Goal: Information Seeking & Learning: Compare options

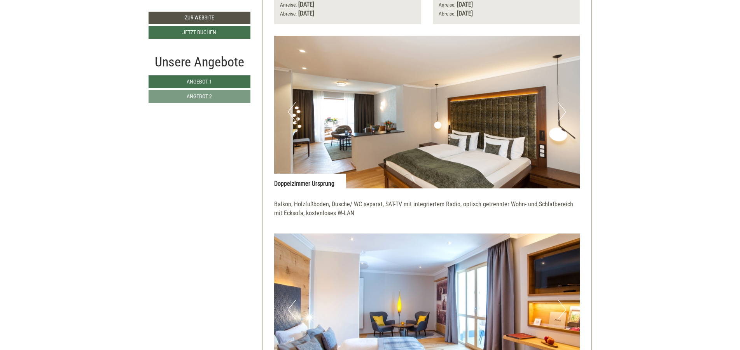
scroll to position [1679, 0]
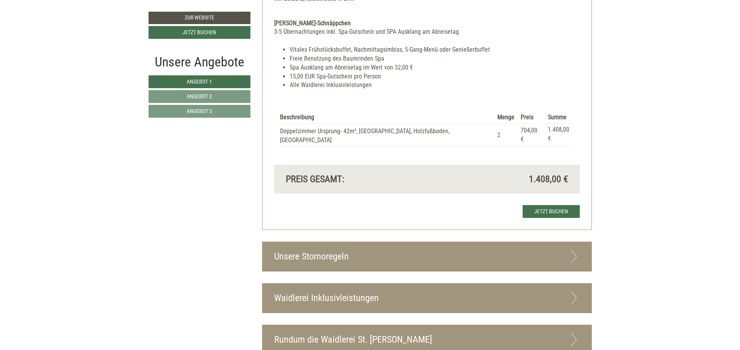
scroll to position [1632, 0]
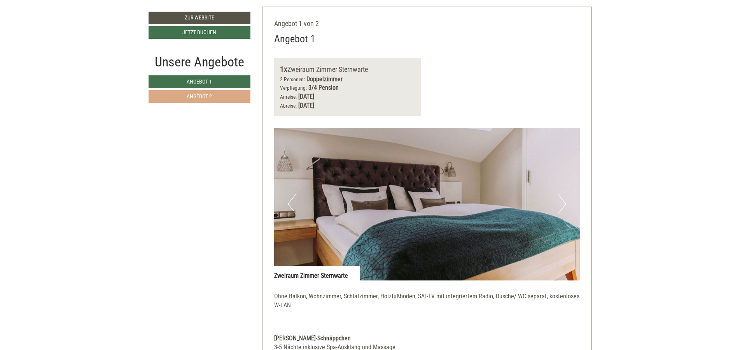
click at [239, 94] on link "Angebot 2" at bounding box center [199, 96] width 102 height 13
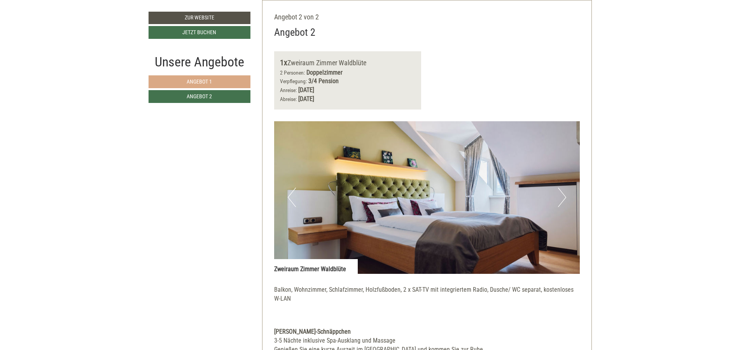
click at [233, 83] on link "Angebot 1" at bounding box center [199, 81] width 102 height 13
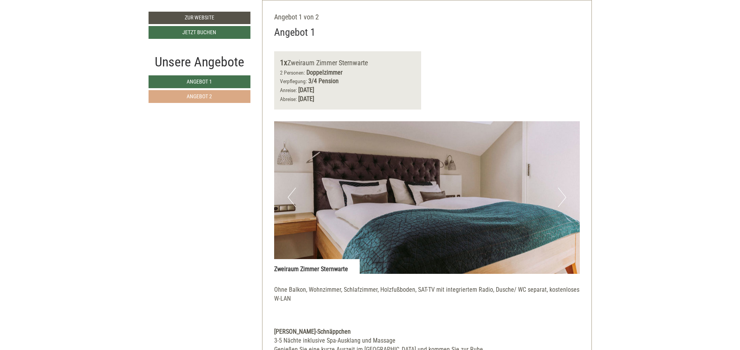
click at [225, 91] on link "Angebot 2" at bounding box center [199, 96] width 102 height 13
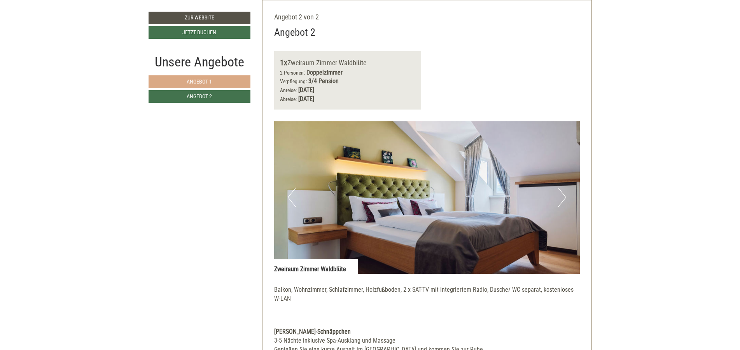
click at [228, 82] on link "Angebot 1" at bounding box center [199, 81] width 102 height 13
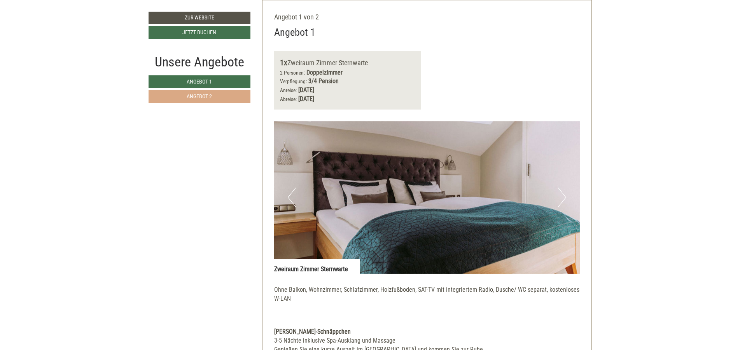
click at [226, 95] on link "Angebot 2" at bounding box center [199, 96] width 102 height 13
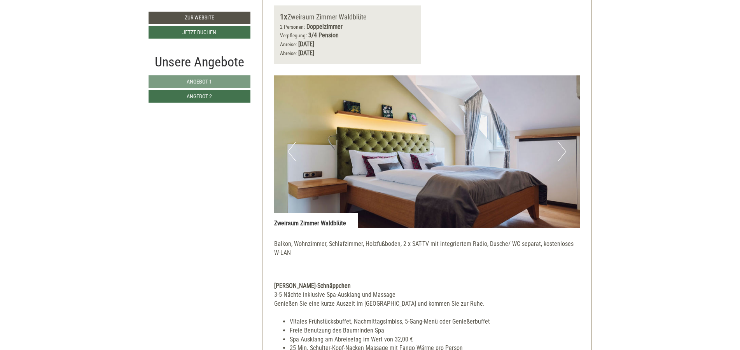
scroll to position [520, 0]
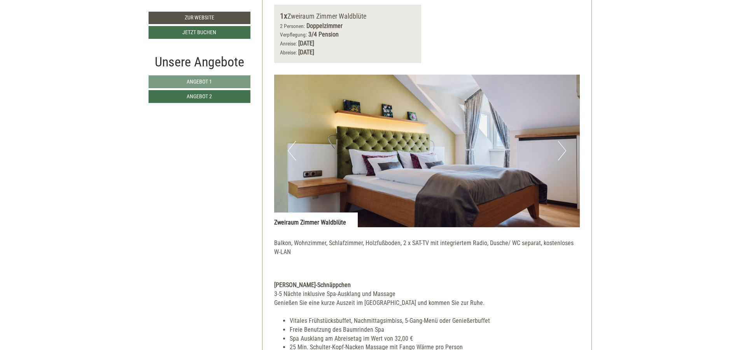
click at [564, 146] on button "Next" at bounding box center [562, 150] width 8 height 19
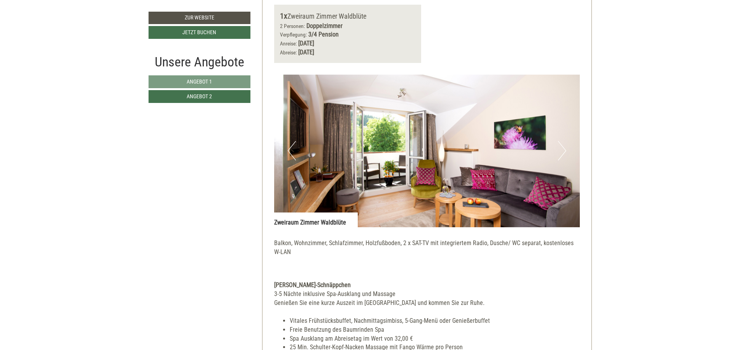
click at [564, 146] on button "Next" at bounding box center [562, 150] width 8 height 19
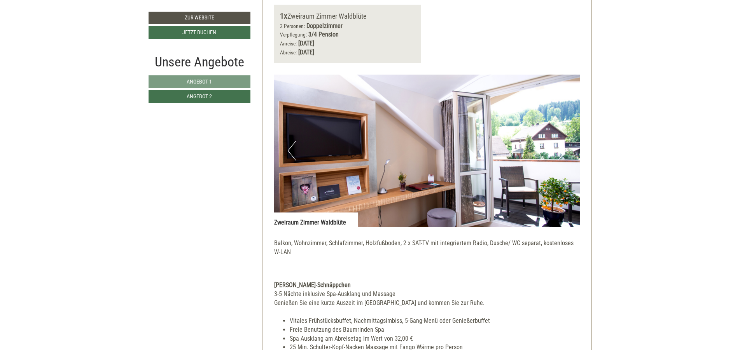
click at [564, 146] on button "Next" at bounding box center [562, 150] width 8 height 19
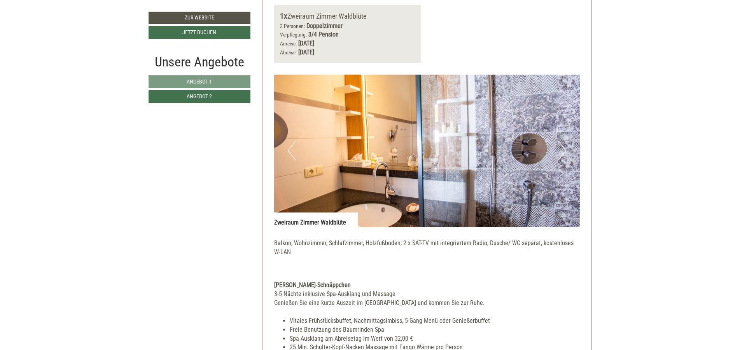
click at [564, 146] on button "Next" at bounding box center [562, 150] width 8 height 19
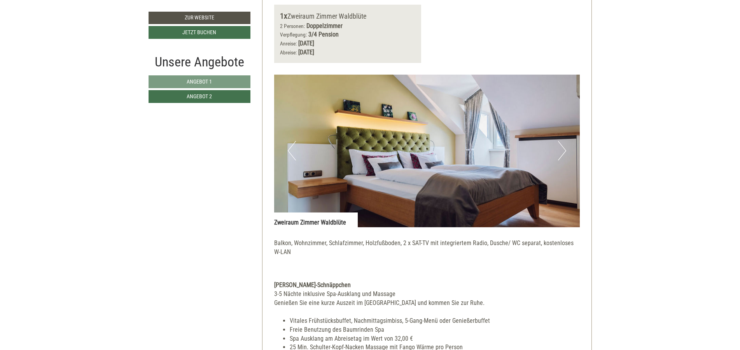
click at [564, 146] on button "Next" at bounding box center [562, 150] width 8 height 19
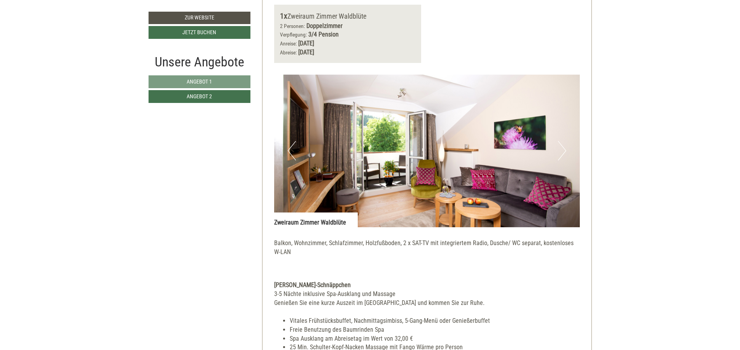
click at [564, 146] on button "Next" at bounding box center [562, 150] width 8 height 19
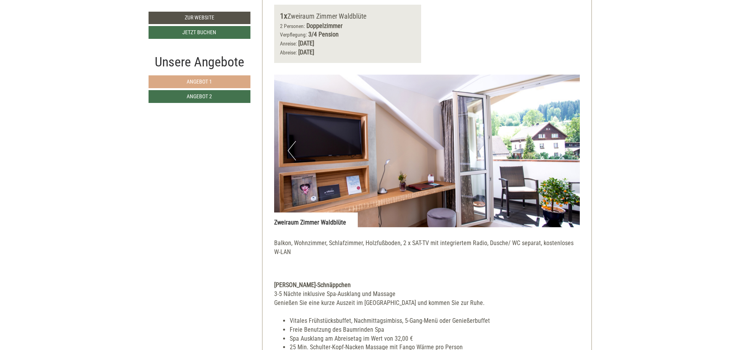
click at [238, 83] on link "Angebot 1" at bounding box center [199, 81] width 102 height 13
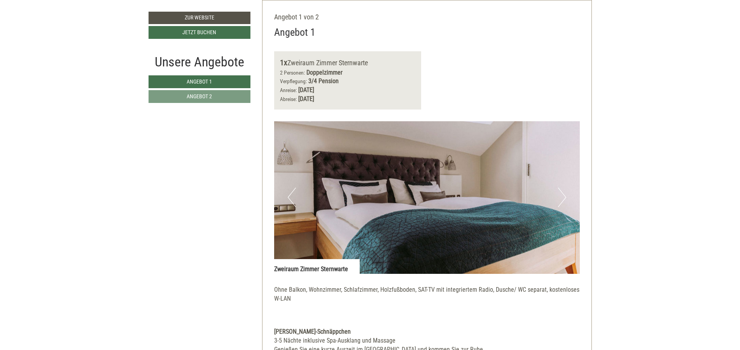
click at [563, 195] on button "Next" at bounding box center [562, 197] width 8 height 19
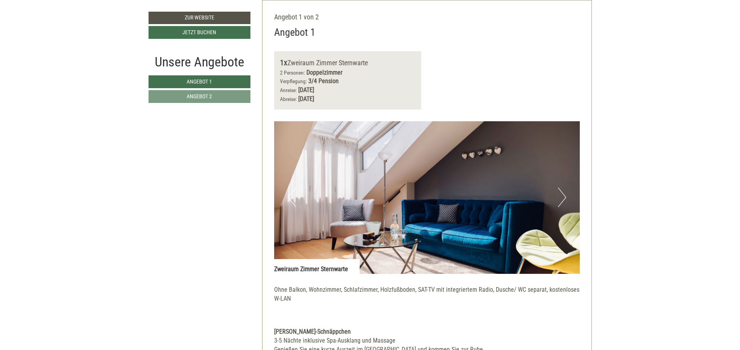
click at [563, 195] on button "Next" at bounding box center [562, 197] width 8 height 19
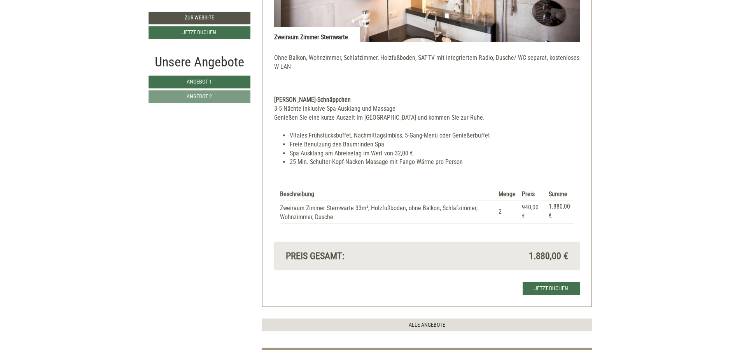
scroll to position [706, 0]
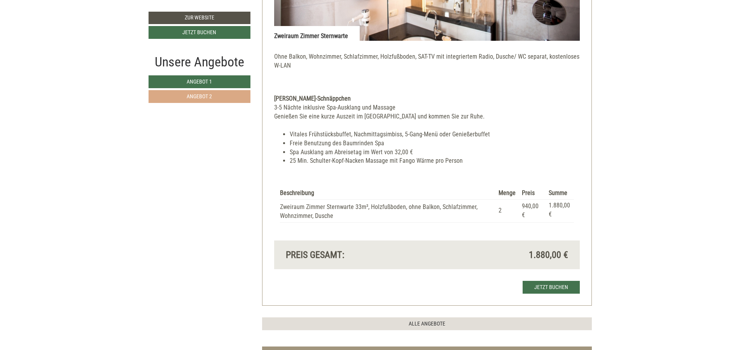
click at [227, 98] on link "Angebot 2" at bounding box center [199, 96] width 102 height 13
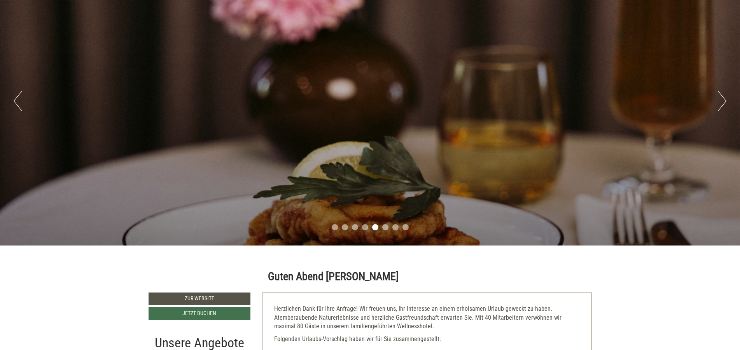
scroll to position [93, 0]
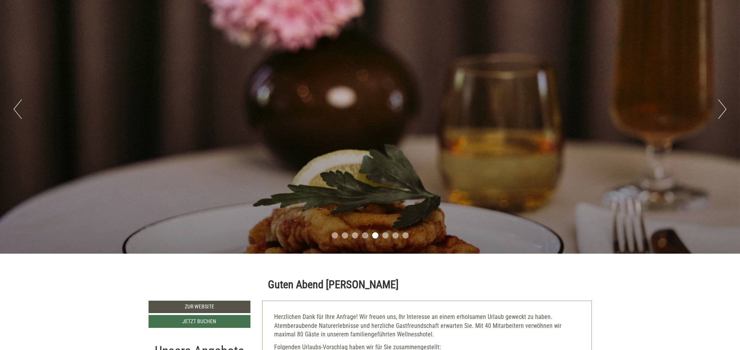
click at [721, 105] on button "Next" at bounding box center [722, 109] width 8 height 19
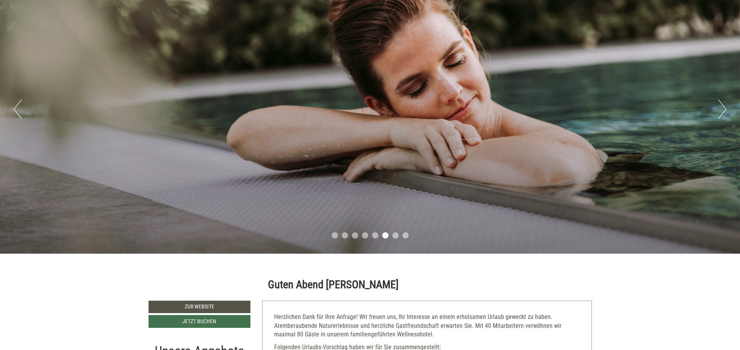
click at [721, 105] on button "Next" at bounding box center [722, 109] width 8 height 19
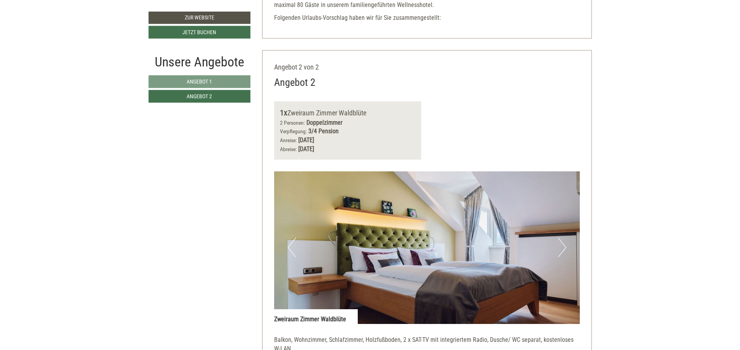
scroll to position [466, 0]
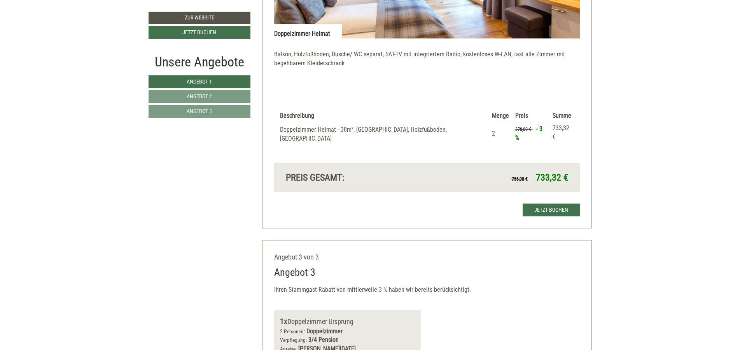
scroll to position [1539, 0]
